Goal: Task Accomplishment & Management: Manage account settings

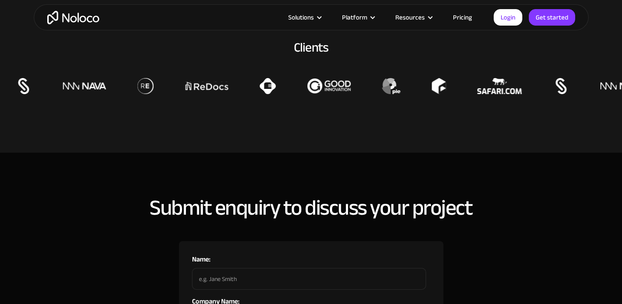
scroll to position [457, 0]
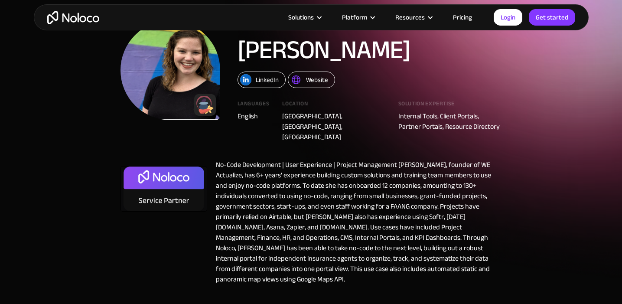
scroll to position [70, 0]
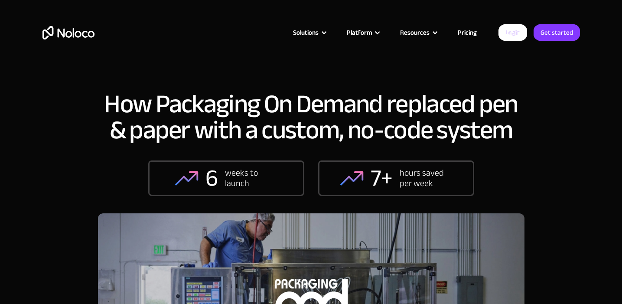
click at [508, 29] on link "Login" at bounding box center [512, 32] width 29 height 16
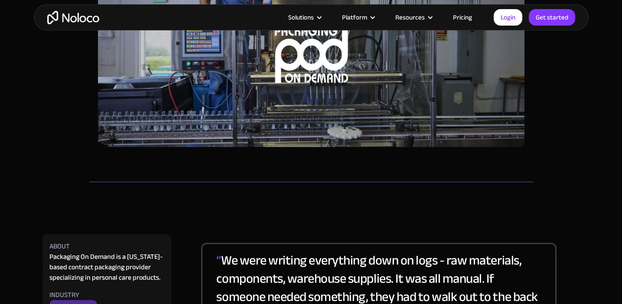
scroll to position [181, 0]
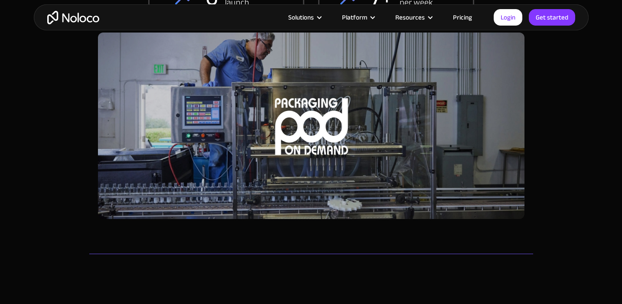
click at [68, 23] on img "home" at bounding box center [73, 17] width 52 height 13
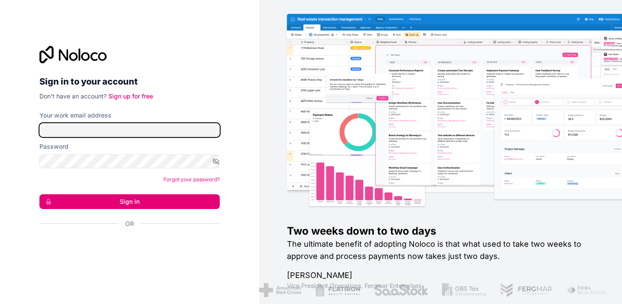
click at [145, 128] on input "Your work email address" at bounding box center [129, 130] width 180 height 14
type input "jdc04944@gmail.com"
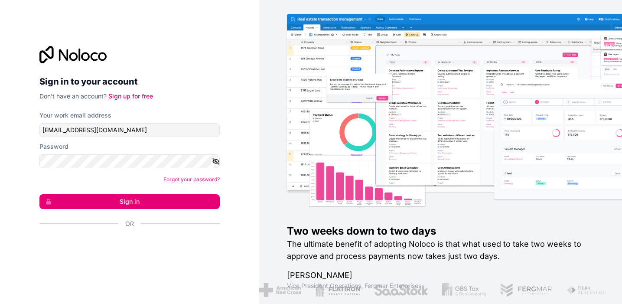
click at [213, 159] on icon "button" at bounding box center [216, 161] width 8 height 8
click at [164, 198] on button "Sign in" at bounding box center [129, 201] width 180 height 15
click at [114, 207] on button "Sign in" at bounding box center [129, 201] width 180 height 15
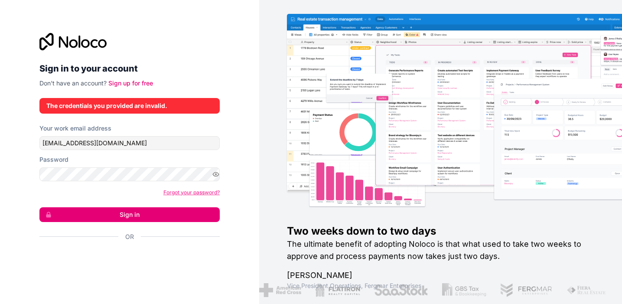
click at [183, 190] on link "Forgot your password?" at bounding box center [191, 192] width 56 height 6
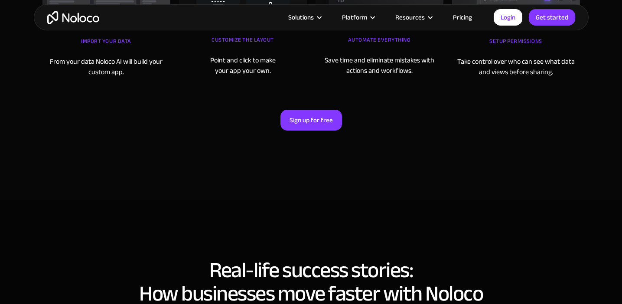
scroll to position [3484, 0]
